Goal: Task Accomplishment & Management: Complete application form

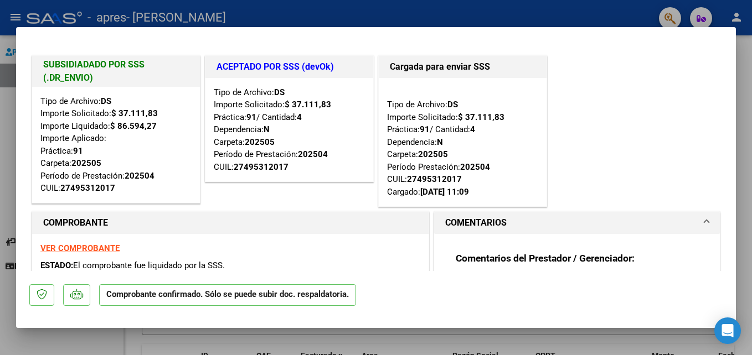
type input "$ 0,00"
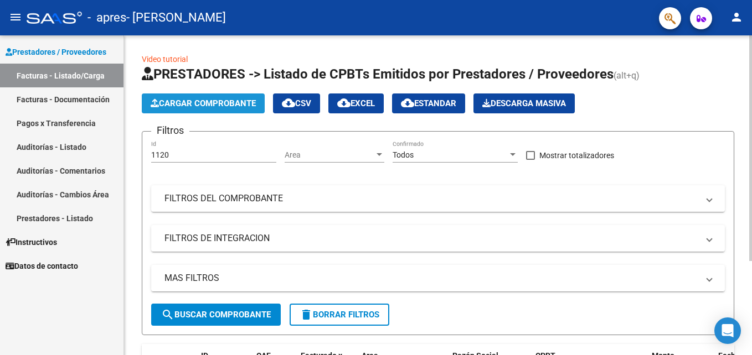
click at [216, 106] on span "Cargar Comprobante" at bounding box center [203, 104] width 105 height 10
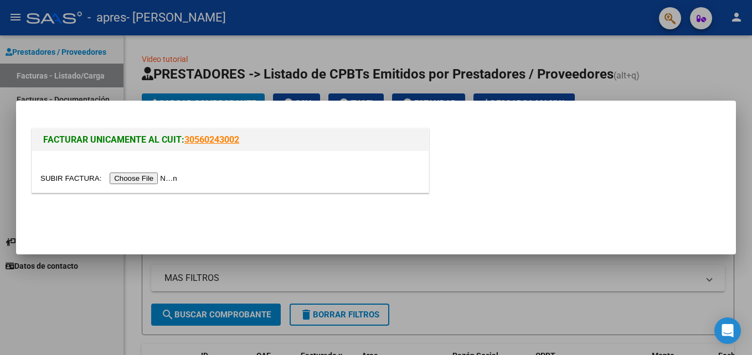
click at [153, 178] on input "file" at bounding box center [110, 179] width 140 height 12
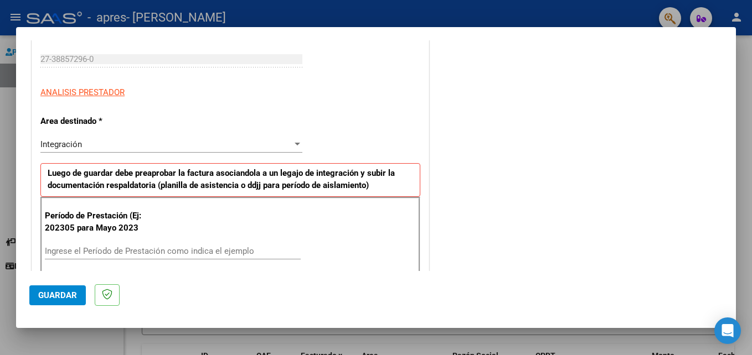
scroll to position [166, 0]
click at [102, 249] on input "Ingrese el Período de Prestación como indica el ejemplo" at bounding box center [173, 251] width 256 height 10
type input "202507"
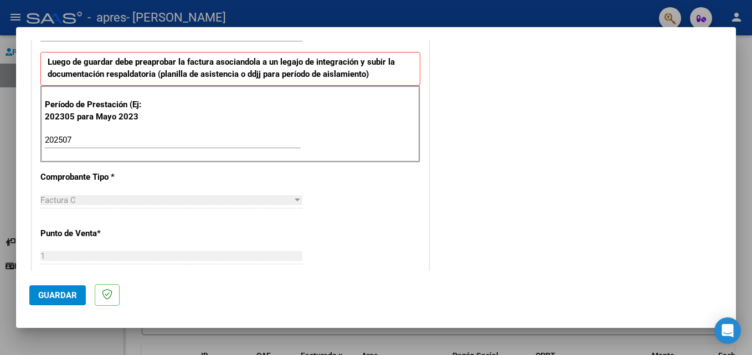
click at [381, 215] on div "CUIT * 27-38857296-0 Ingresar CUIT ANALISIS PRESTADOR Area destinado * Integrac…" at bounding box center [230, 309] width 396 height 812
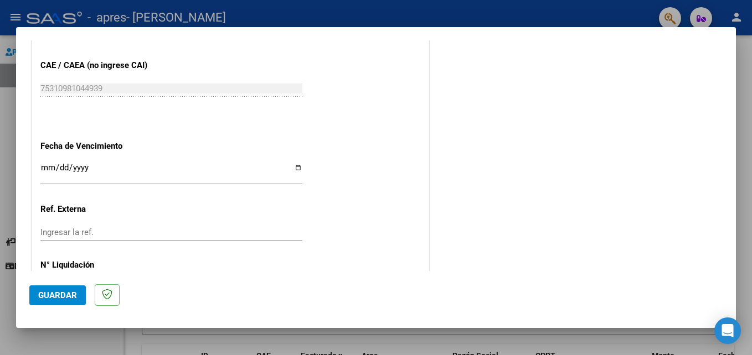
scroll to position [612, 0]
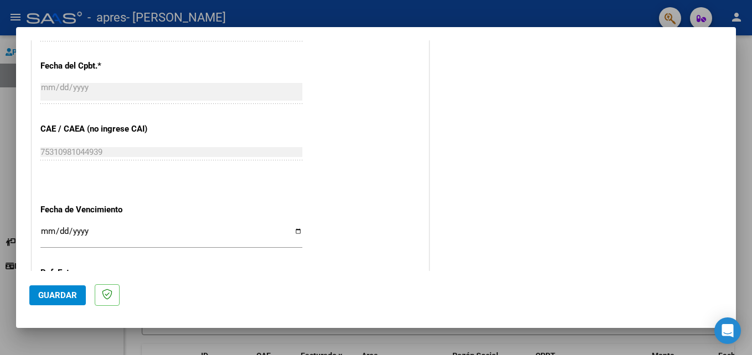
click at [297, 230] on input "Ingresar la fecha" at bounding box center [171, 236] width 262 height 18
type input "[DATE]"
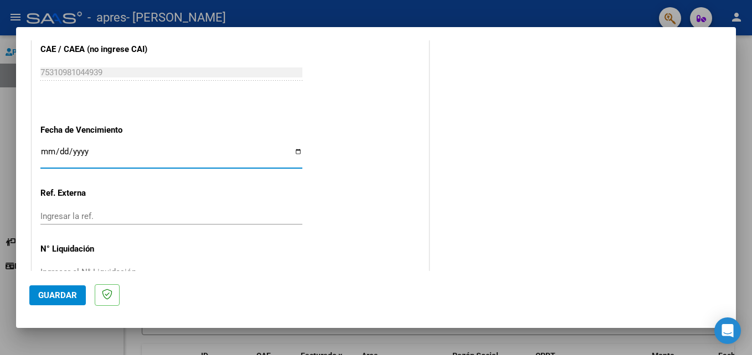
scroll to position [668, 0]
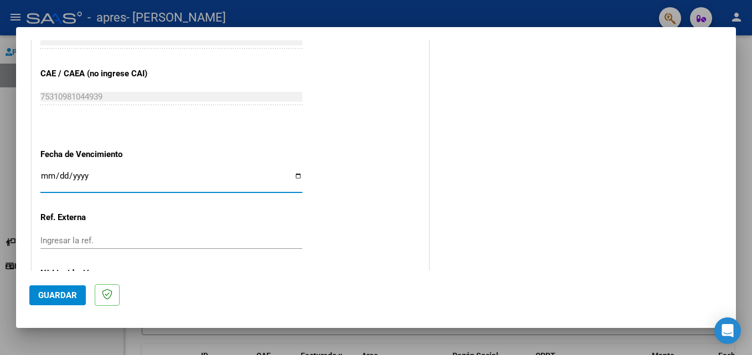
click at [62, 296] on span "Guardar" at bounding box center [57, 296] width 39 height 10
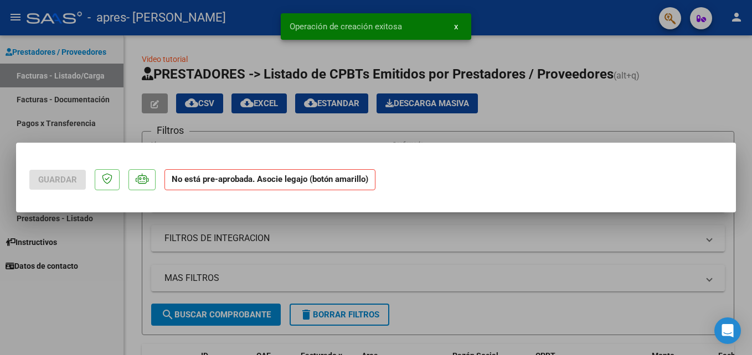
scroll to position [0, 0]
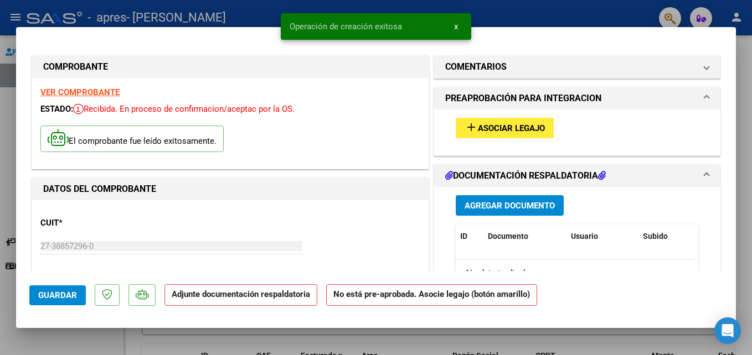
click at [498, 131] on span "Asociar Legajo" at bounding box center [511, 128] width 67 height 10
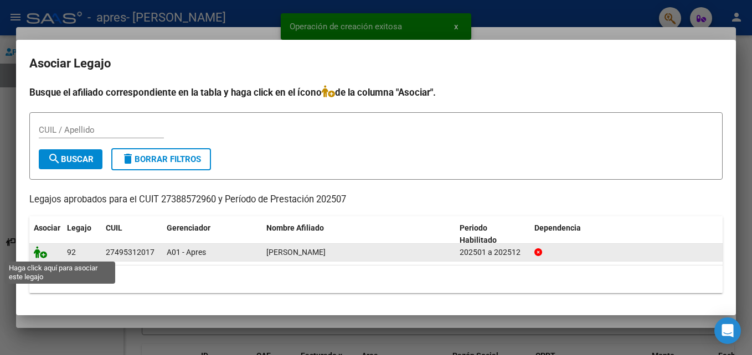
click at [42, 254] on icon at bounding box center [40, 252] width 13 height 12
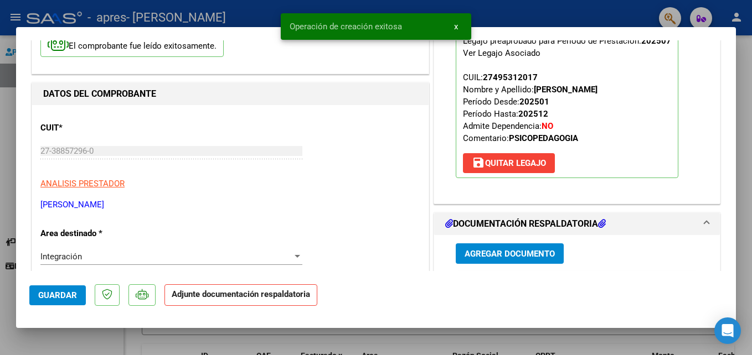
scroll to position [166, 0]
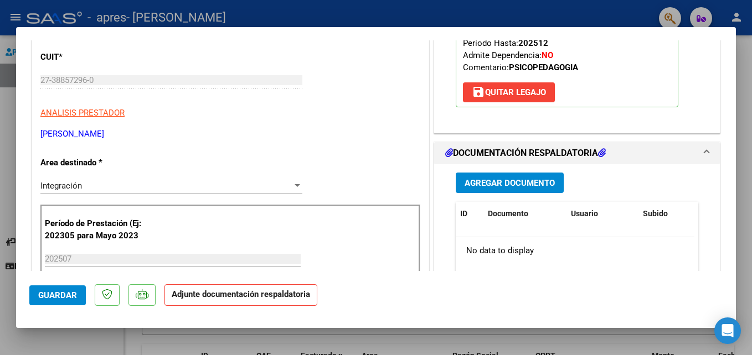
click at [518, 184] on span "Agregar Documento" at bounding box center [509, 183] width 90 height 10
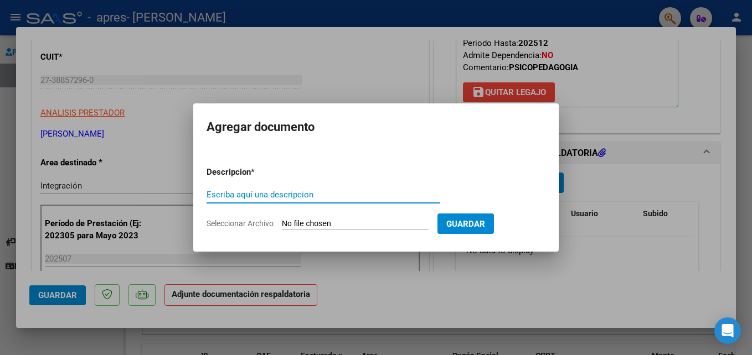
type input "l"
type input "Planilla de asistencia"
click at [322, 224] on input "Seleccionar Archivo" at bounding box center [355, 224] width 147 height 11
type input "C:\fakepath\[PERSON_NAME] PSP Julio.pdf"
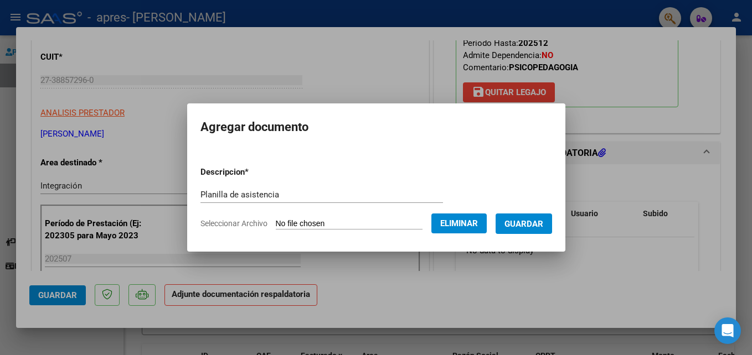
click at [535, 227] on span "Guardar" at bounding box center [523, 224] width 39 height 10
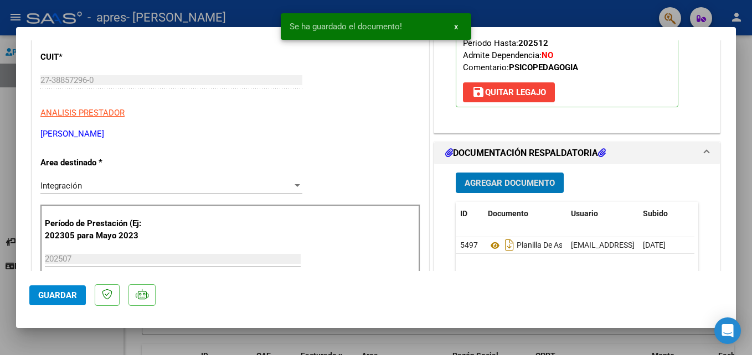
click at [75, 296] on span "Guardar" at bounding box center [57, 296] width 39 height 10
type input "$ 0,00"
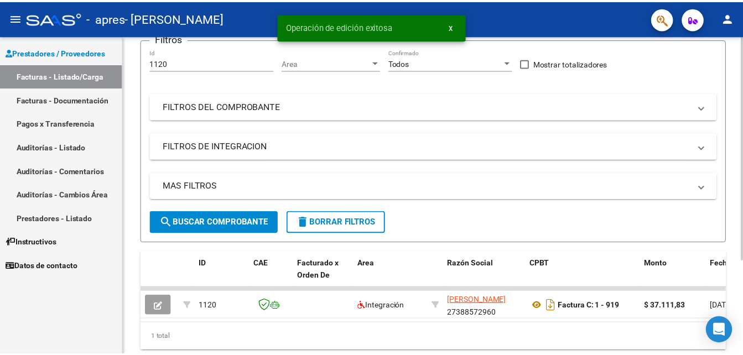
scroll to position [55, 0]
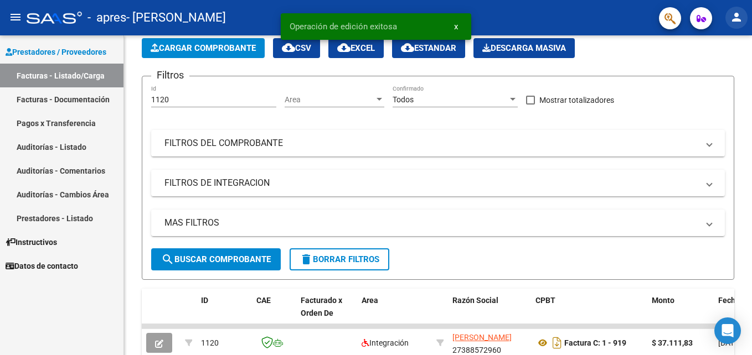
click at [736, 19] on mat-icon "person" at bounding box center [736, 17] width 13 height 13
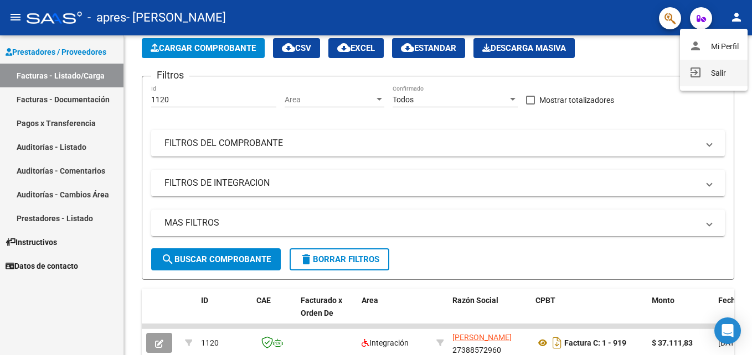
click at [711, 76] on button "exit_to_app Salir" at bounding box center [714, 73] width 68 height 27
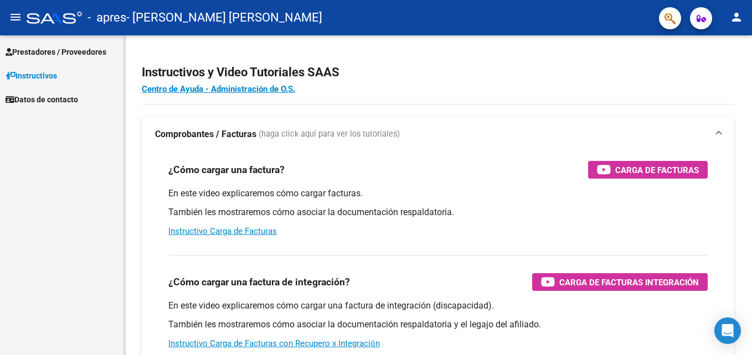
click at [55, 77] on span "Instructivos" at bounding box center [31, 76] width 51 height 12
click at [64, 54] on span "Prestadores / Proveedores" at bounding box center [56, 52] width 101 height 12
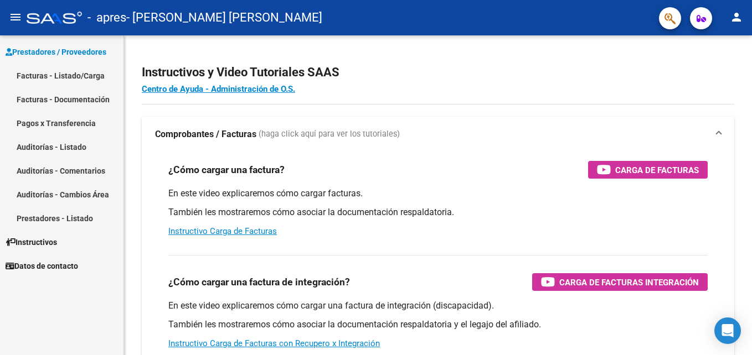
click at [68, 79] on link "Facturas - Listado/Carga" at bounding box center [61, 76] width 123 height 24
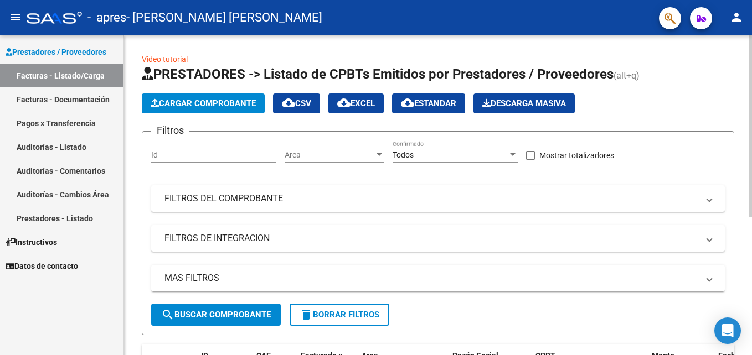
click at [213, 107] on span "Cargar Comprobante" at bounding box center [203, 104] width 105 height 10
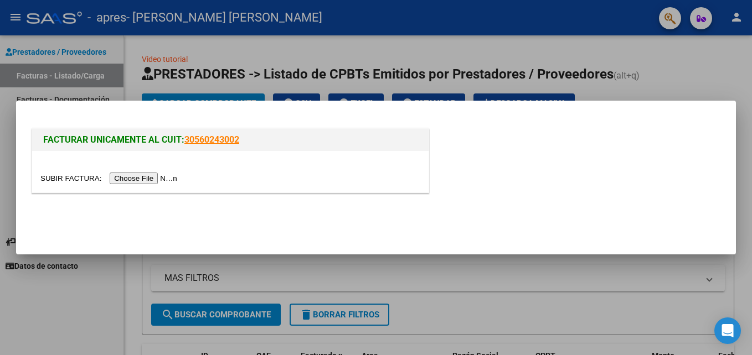
click at [146, 182] on input "file" at bounding box center [110, 179] width 140 height 12
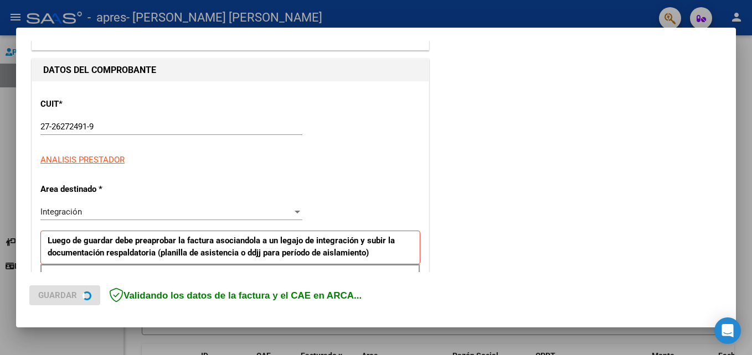
scroll to position [166, 0]
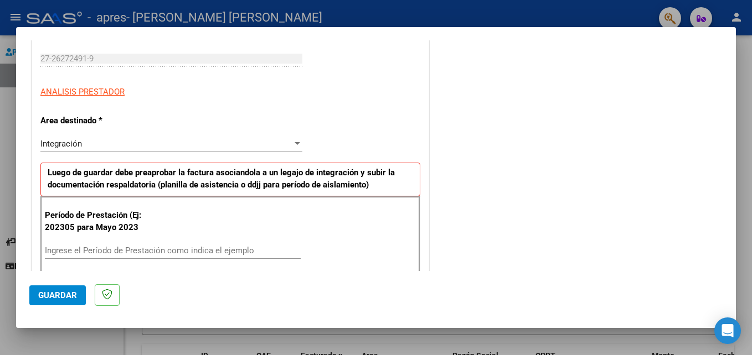
click at [165, 247] on input "Ingrese el Período de Prestación como indica el ejemplo" at bounding box center [173, 251] width 256 height 10
type input "202507"
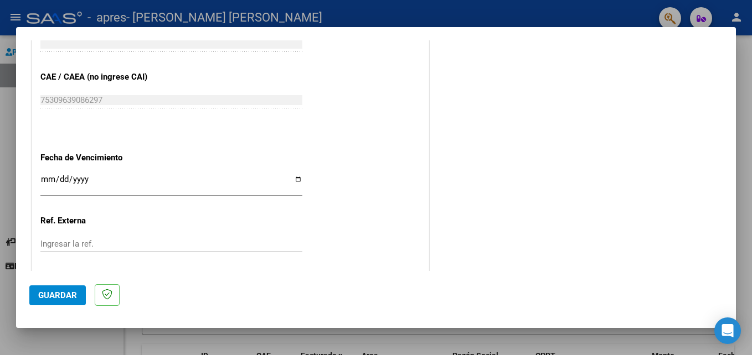
scroll to position [720, 0]
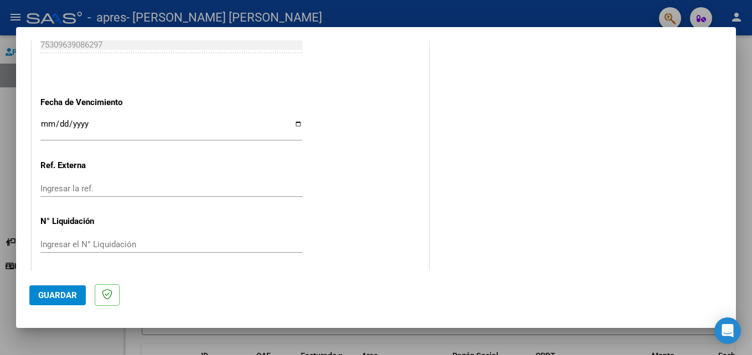
click at [298, 123] on input "Ingresar la fecha" at bounding box center [171, 129] width 262 height 18
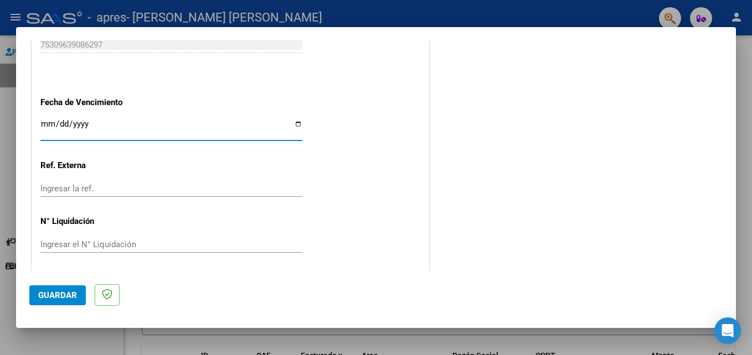
type input "2025-08-11"
click at [57, 298] on span "Guardar" at bounding box center [57, 296] width 39 height 10
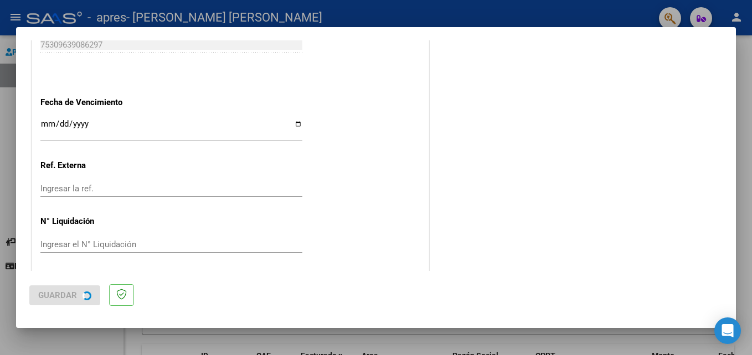
scroll to position [0, 0]
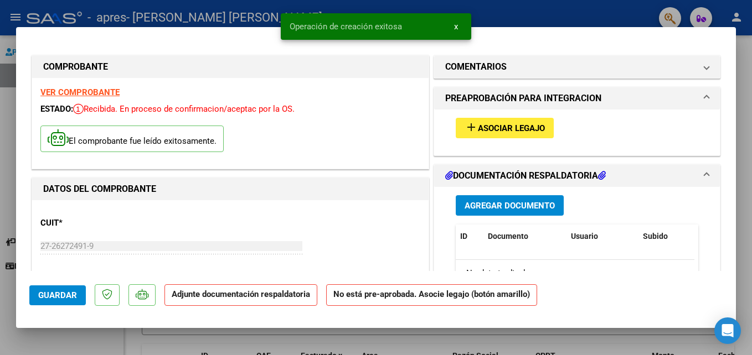
click at [465, 128] on mat-icon "add" at bounding box center [470, 127] width 13 height 13
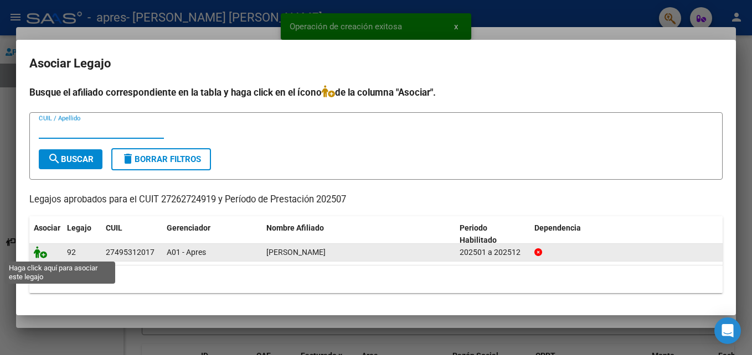
click at [45, 250] on icon at bounding box center [40, 252] width 13 height 12
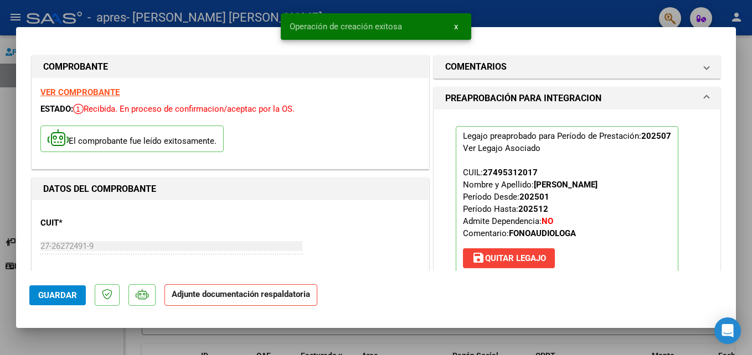
scroll to position [166, 0]
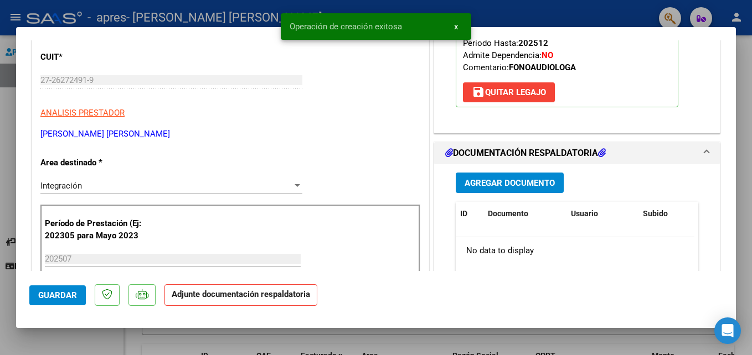
click at [494, 189] on button "Agregar Documento" at bounding box center [510, 183] width 108 height 20
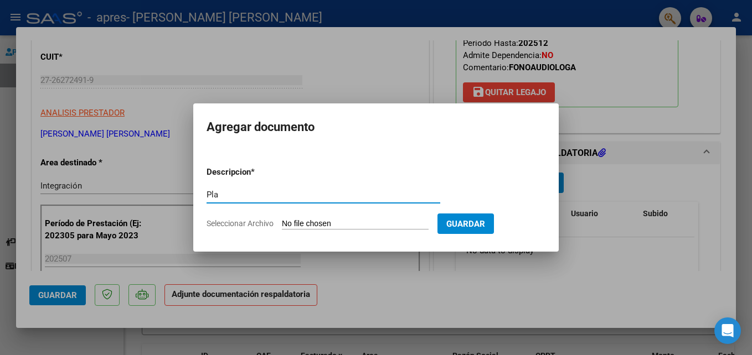
type input "Planilla de asistencia"
click at [335, 224] on input "Seleccionar Archivo" at bounding box center [355, 224] width 147 height 11
type input "C:\fakepath\Quiroz FONO Julio.pdf"
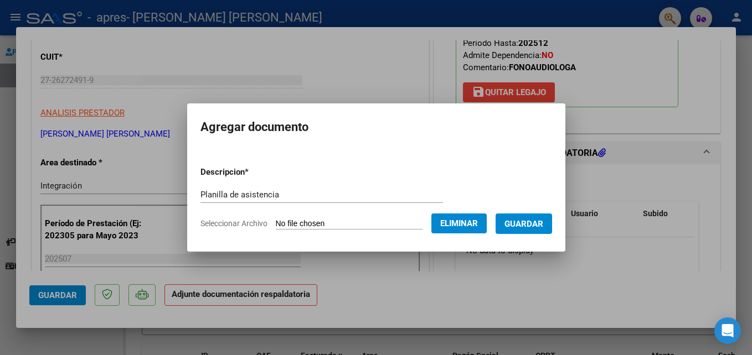
click at [532, 230] on button "Guardar" at bounding box center [523, 224] width 56 height 20
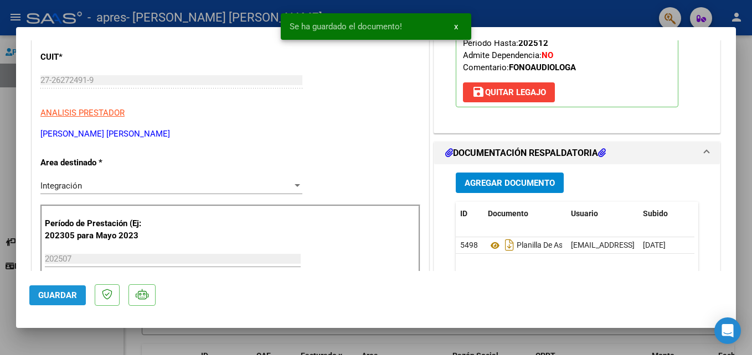
click at [54, 293] on span "Guardar" at bounding box center [57, 296] width 39 height 10
type input "$ 0,00"
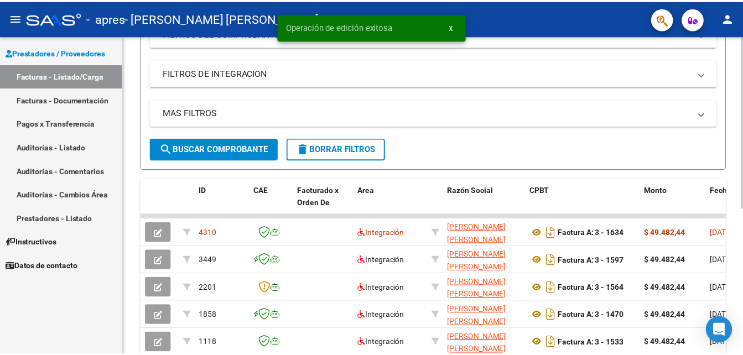
scroll to position [0, 0]
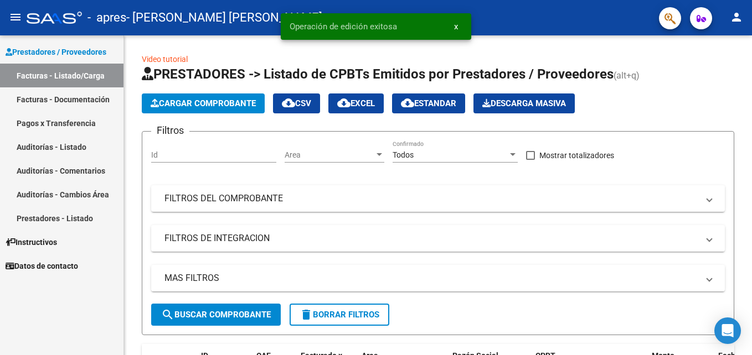
click at [739, 17] on mat-icon "person" at bounding box center [736, 17] width 13 height 13
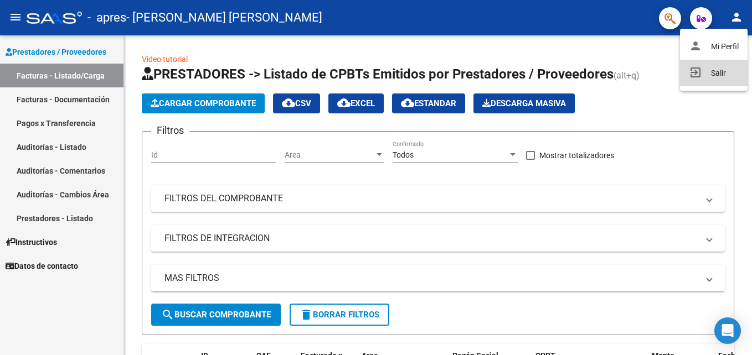
click at [698, 79] on button "exit_to_app Salir" at bounding box center [714, 73] width 68 height 27
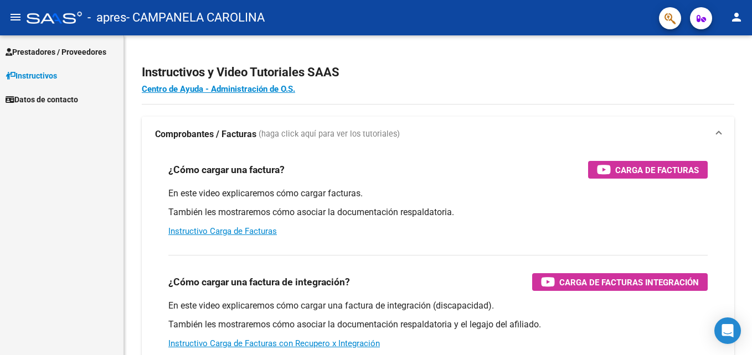
click at [72, 56] on span "Prestadores / Proveedores" at bounding box center [56, 52] width 101 height 12
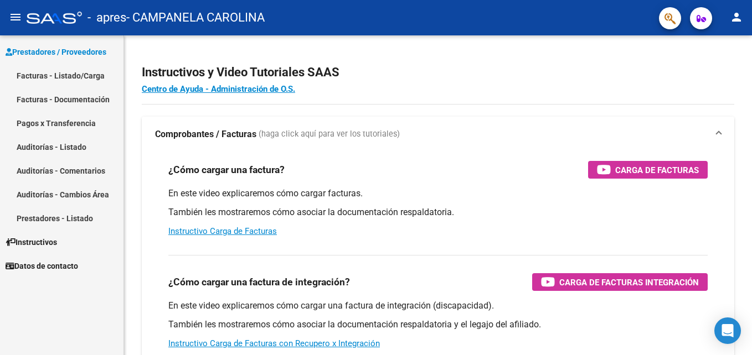
click at [68, 79] on link "Facturas - Listado/Carga" at bounding box center [61, 76] width 123 height 24
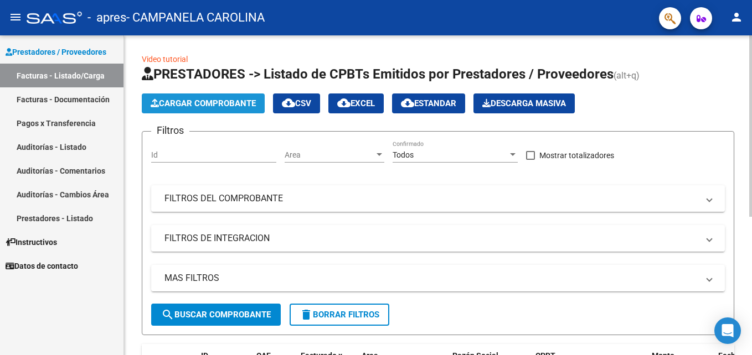
click at [220, 105] on span "Cargar Comprobante" at bounding box center [203, 104] width 105 height 10
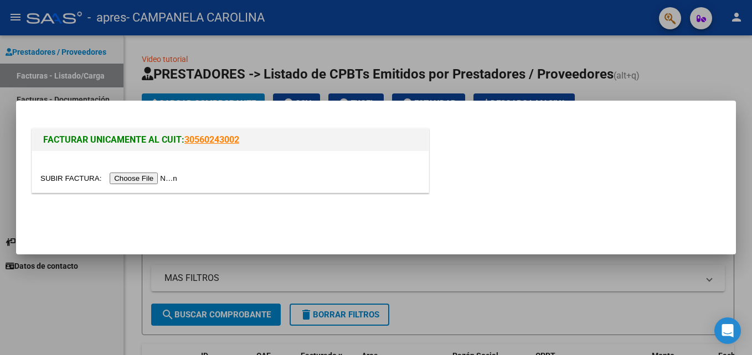
click at [149, 180] on input "file" at bounding box center [110, 179] width 140 height 12
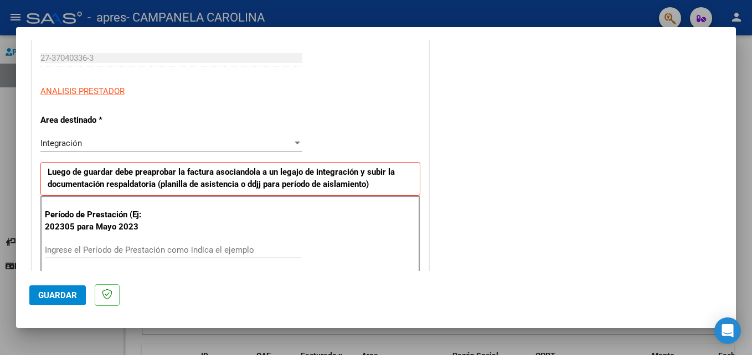
scroll to position [166, 0]
click at [179, 252] on input "Ingrese el Período de Prestación como indica el ejemplo" at bounding box center [173, 251] width 256 height 10
type input "202507"
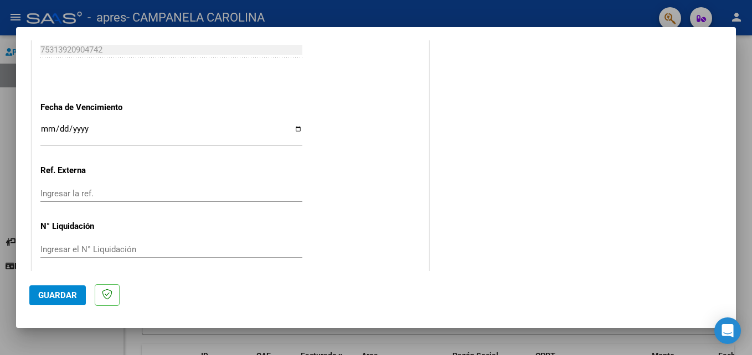
scroll to position [720, 0]
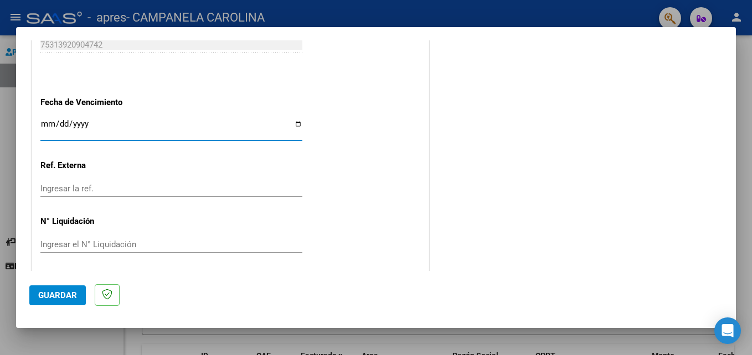
click at [294, 126] on input "Ingresar la fecha" at bounding box center [171, 129] width 262 height 18
type input "2025-08-11"
click at [58, 298] on span "Guardar" at bounding box center [57, 296] width 39 height 10
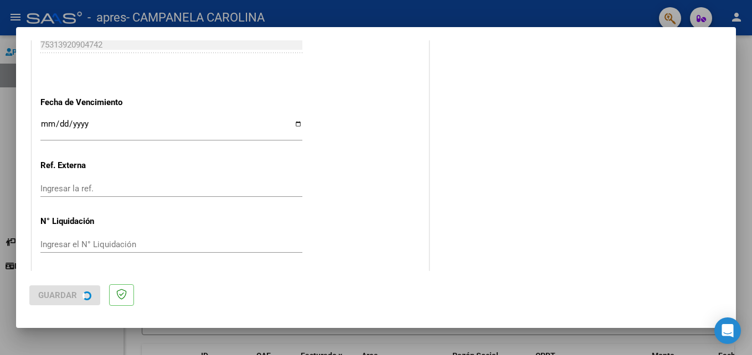
scroll to position [0, 0]
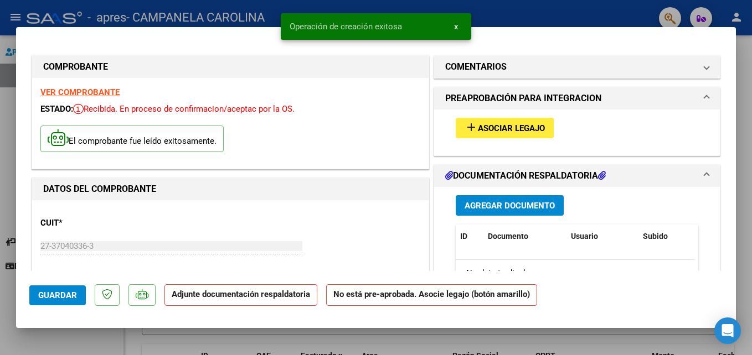
click at [465, 123] on mat-icon "add" at bounding box center [470, 127] width 13 height 13
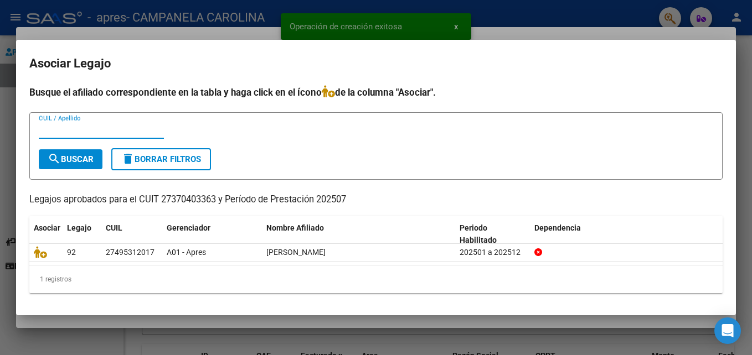
click at [82, 164] on span "search Buscar" at bounding box center [71, 159] width 46 height 10
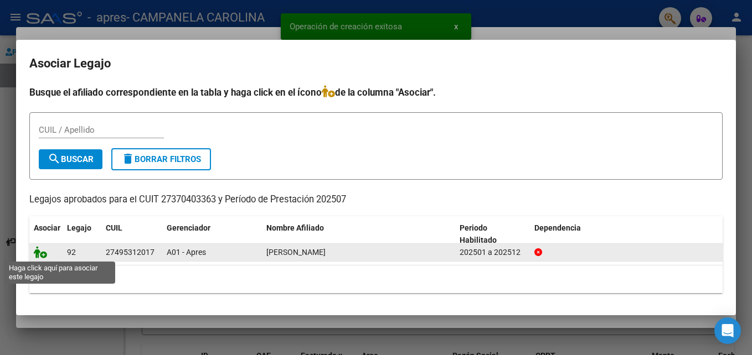
click at [42, 255] on icon at bounding box center [40, 252] width 13 height 12
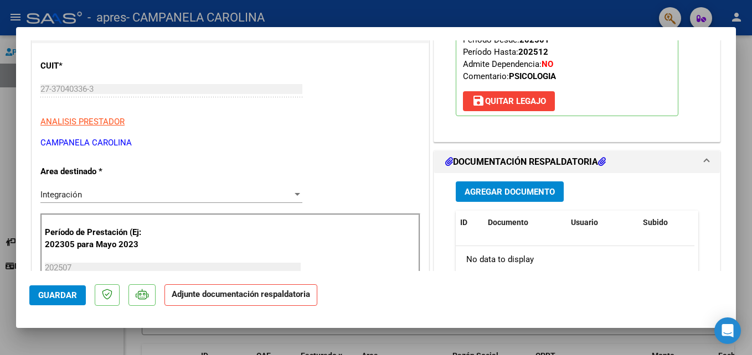
scroll to position [221, 0]
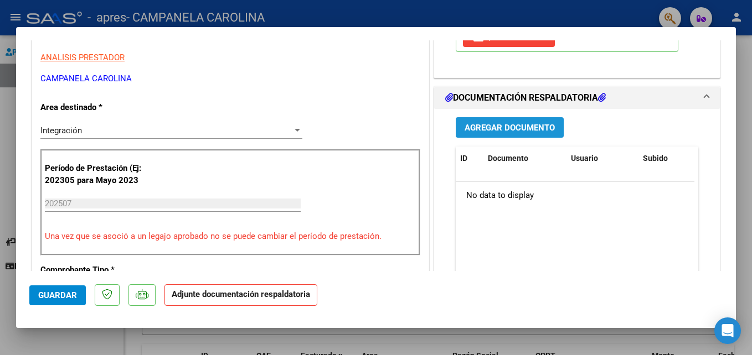
click at [501, 132] on span "Agregar Documento" at bounding box center [509, 128] width 90 height 10
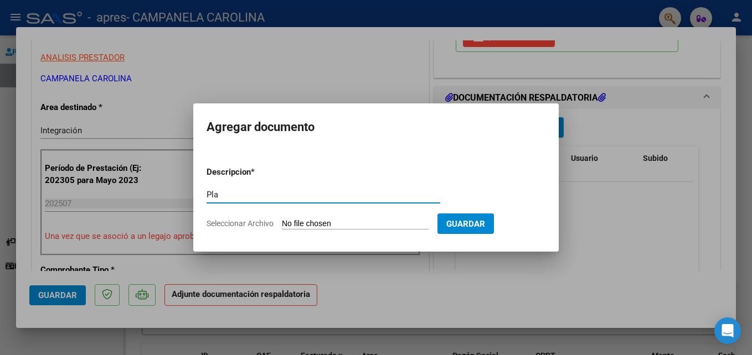
type input "Planilla de asistencia"
click at [330, 223] on input "Seleccionar Archivo" at bounding box center [355, 224] width 147 height 11
type input "C:\fakepath\Quiroz PS Julio.pdf"
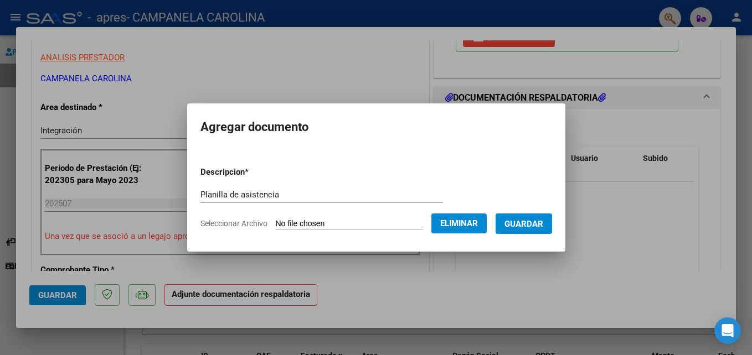
click at [538, 230] on button "Guardar" at bounding box center [523, 224] width 56 height 20
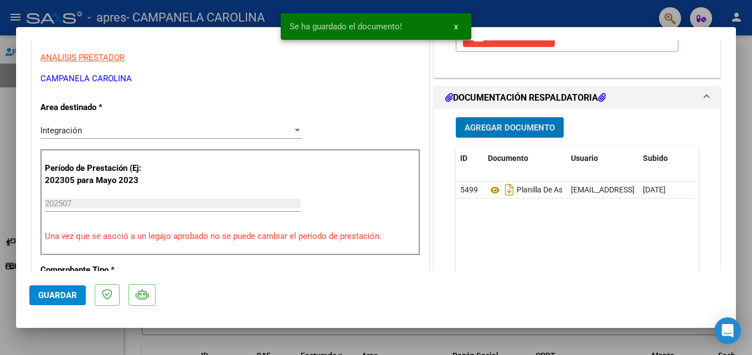
click at [56, 297] on span "Guardar" at bounding box center [57, 296] width 39 height 10
type input "$ 0,00"
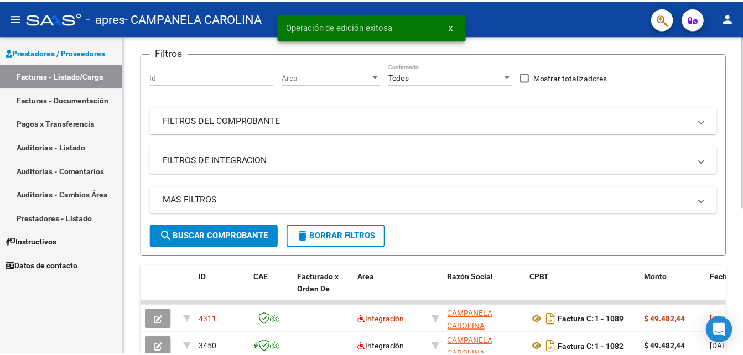
scroll to position [166, 0]
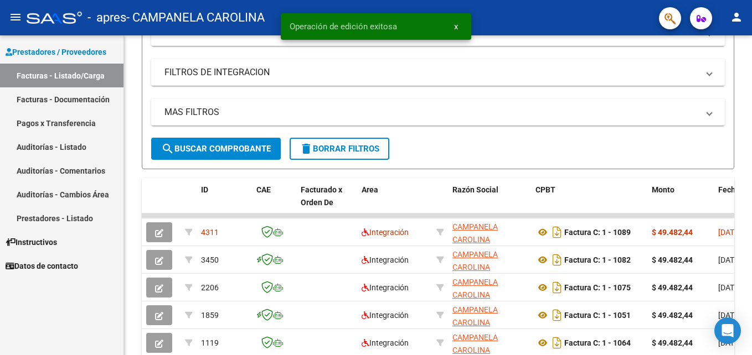
click at [741, 18] on mat-icon "person" at bounding box center [736, 17] width 13 height 13
click at [701, 77] on button "exit_to_app Salir" at bounding box center [714, 73] width 68 height 27
